Goal: Task Accomplishment & Management: Manage account settings

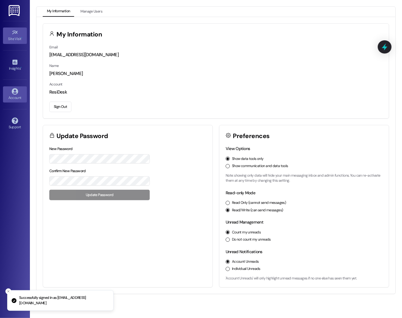
click at [11, 41] on div "Site Visit •" at bounding box center [15, 39] width 30 height 6
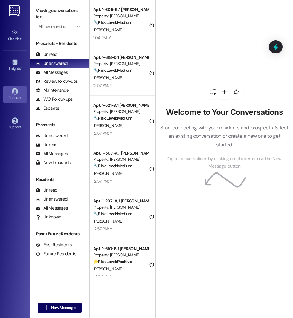
click at [13, 96] on div "Account" at bounding box center [15, 98] width 30 height 6
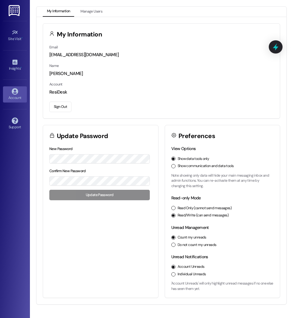
click at [68, 106] on button "Sign Out" at bounding box center [60, 107] width 22 height 10
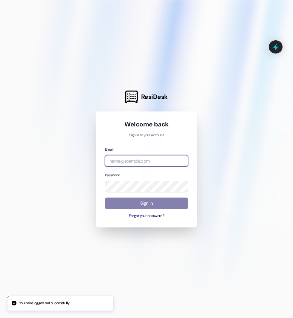
click at [144, 156] on input "email" at bounding box center [146, 161] width 83 height 12
type input "[EMAIL_ADDRESS][DOMAIN_NAME]"
